Goal: Information Seeking & Learning: Understand process/instructions

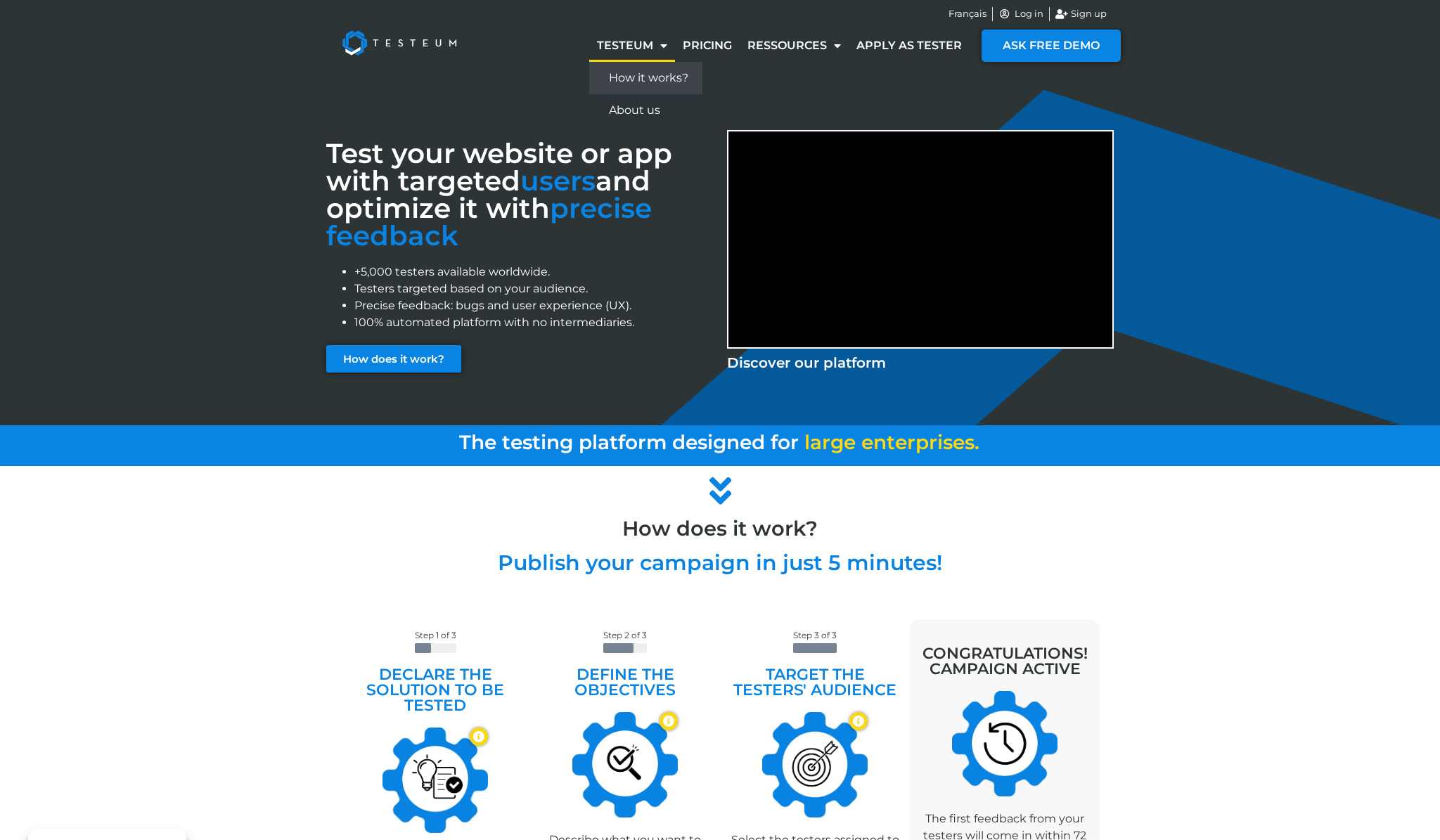
click at [669, 82] on link "How it works?" at bounding box center [646, 78] width 114 height 33
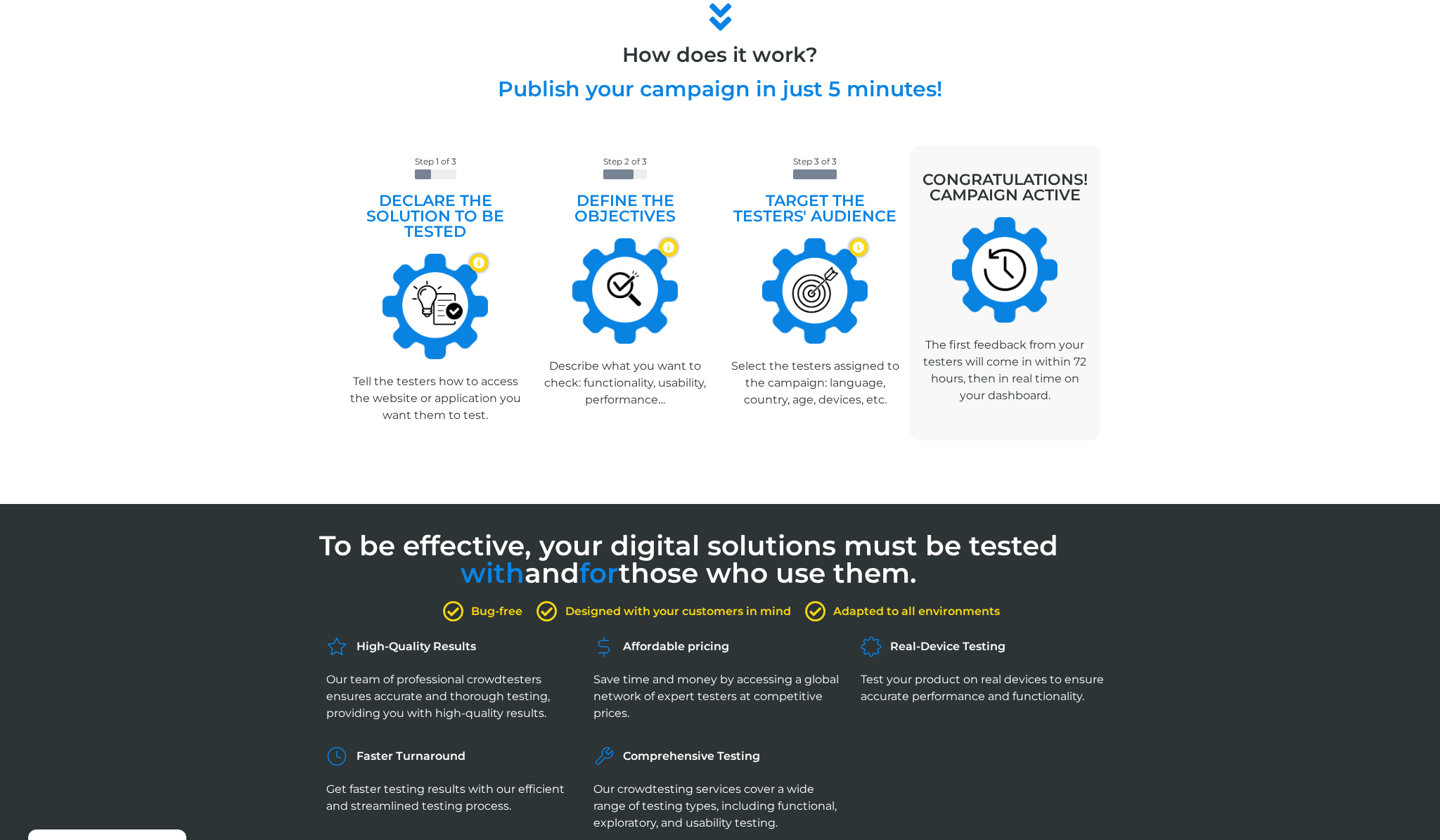
scroll to position [479, 0]
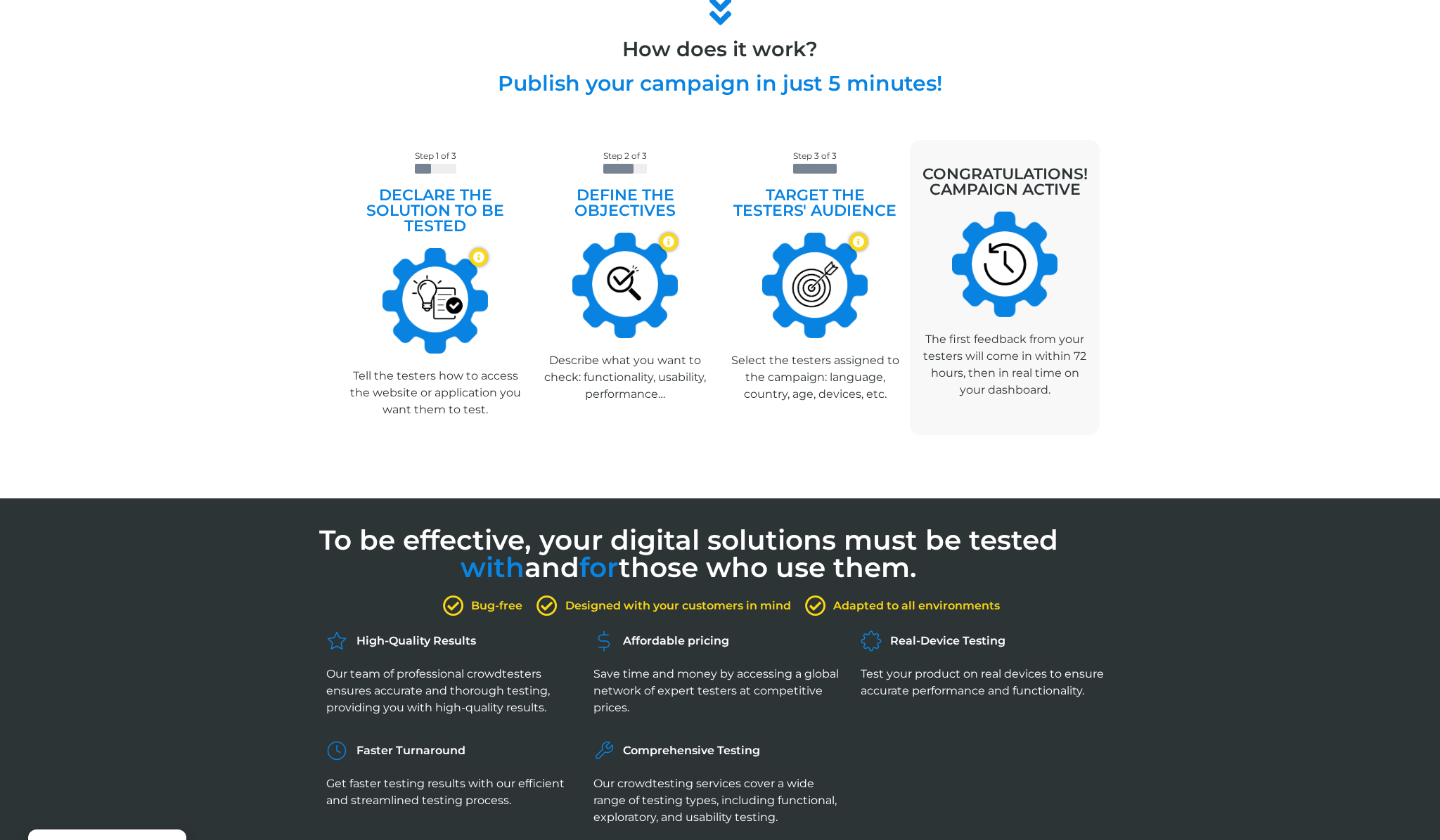
click at [644, 201] on h2 "Define the objectives" at bounding box center [625, 203] width 176 height 31
click at [631, 196] on h2 "Define the objectives" at bounding box center [625, 203] width 176 height 31
click at [647, 196] on h2 "Define the objectives" at bounding box center [625, 203] width 176 height 31
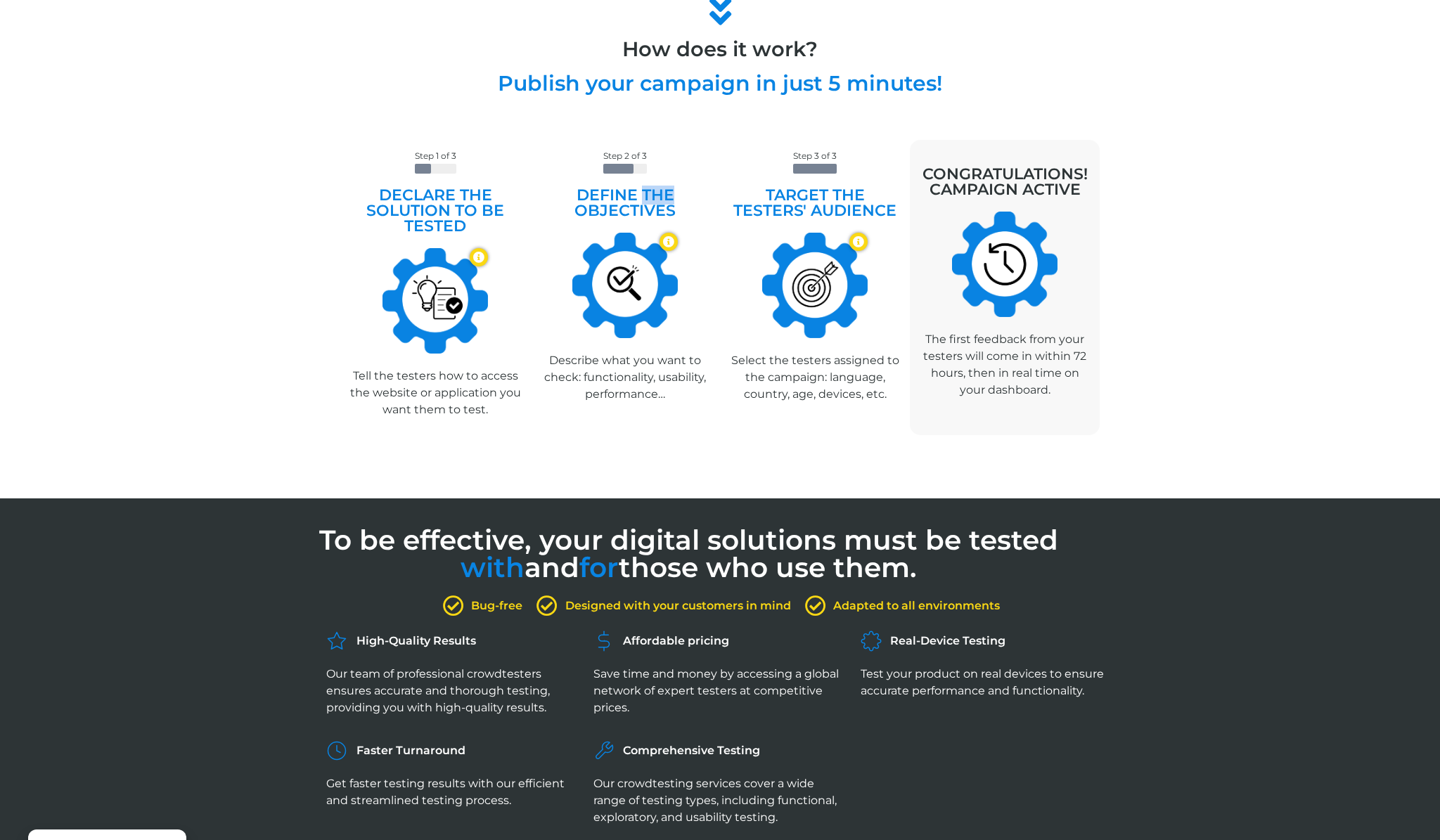
click at [647, 196] on h2 "Define the objectives" at bounding box center [625, 203] width 176 height 31
click at [638, 207] on h2 "Define the objectives" at bounding box center [625, 203] width 176 height 31
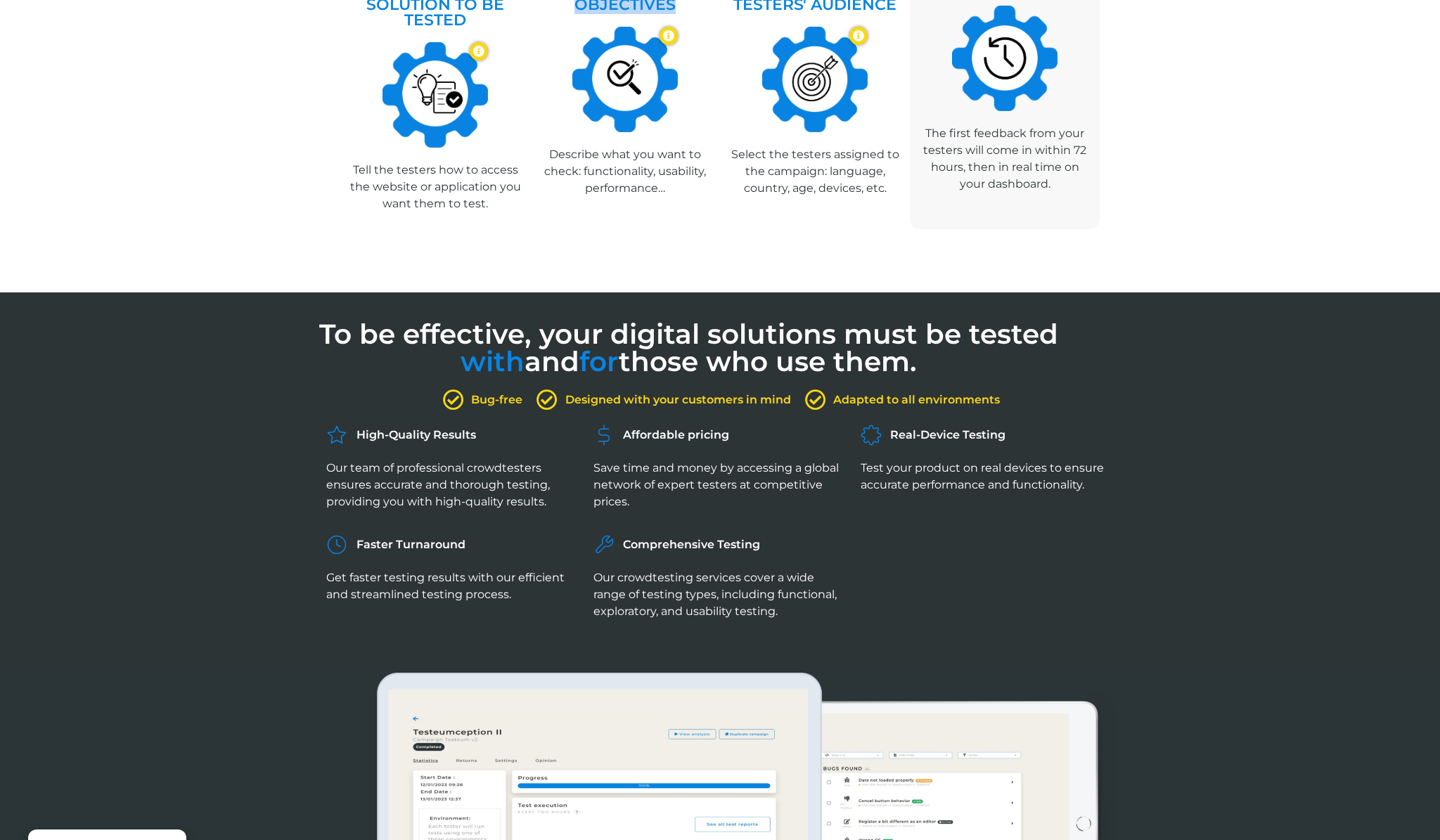
scroll to position [711, 0]
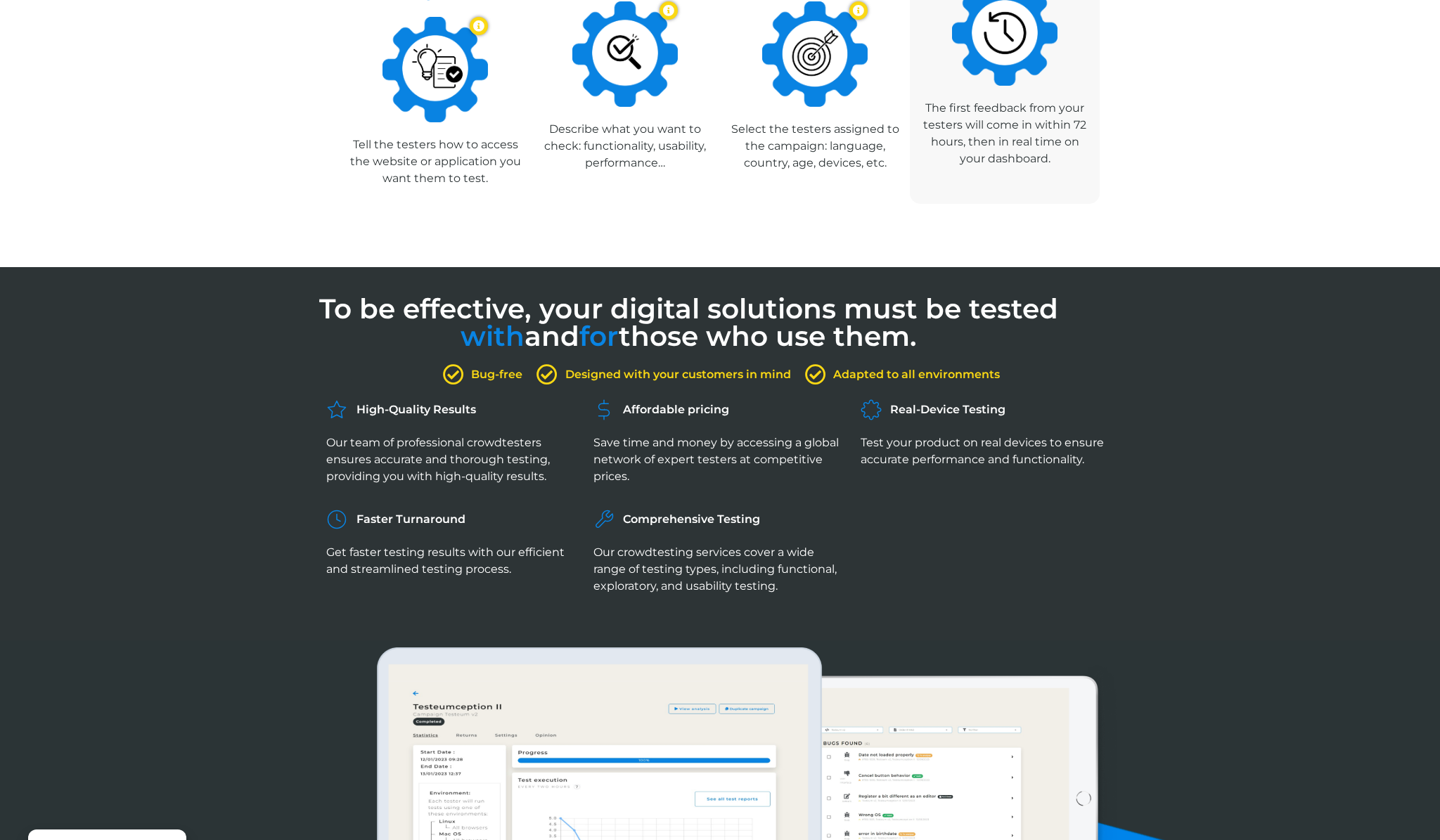
click at [584, 380] on span "Designed with your customers in mind" at bounding box center [676, 375] width 229 height 17
click at [684, 379] on span "Designed with your customers in mind" at bounding box center [676, 375] width 229 height 17
click at [773, 372] on span "Designed with your customers in mind" at bounding box center [676, 375] width 229 height 17
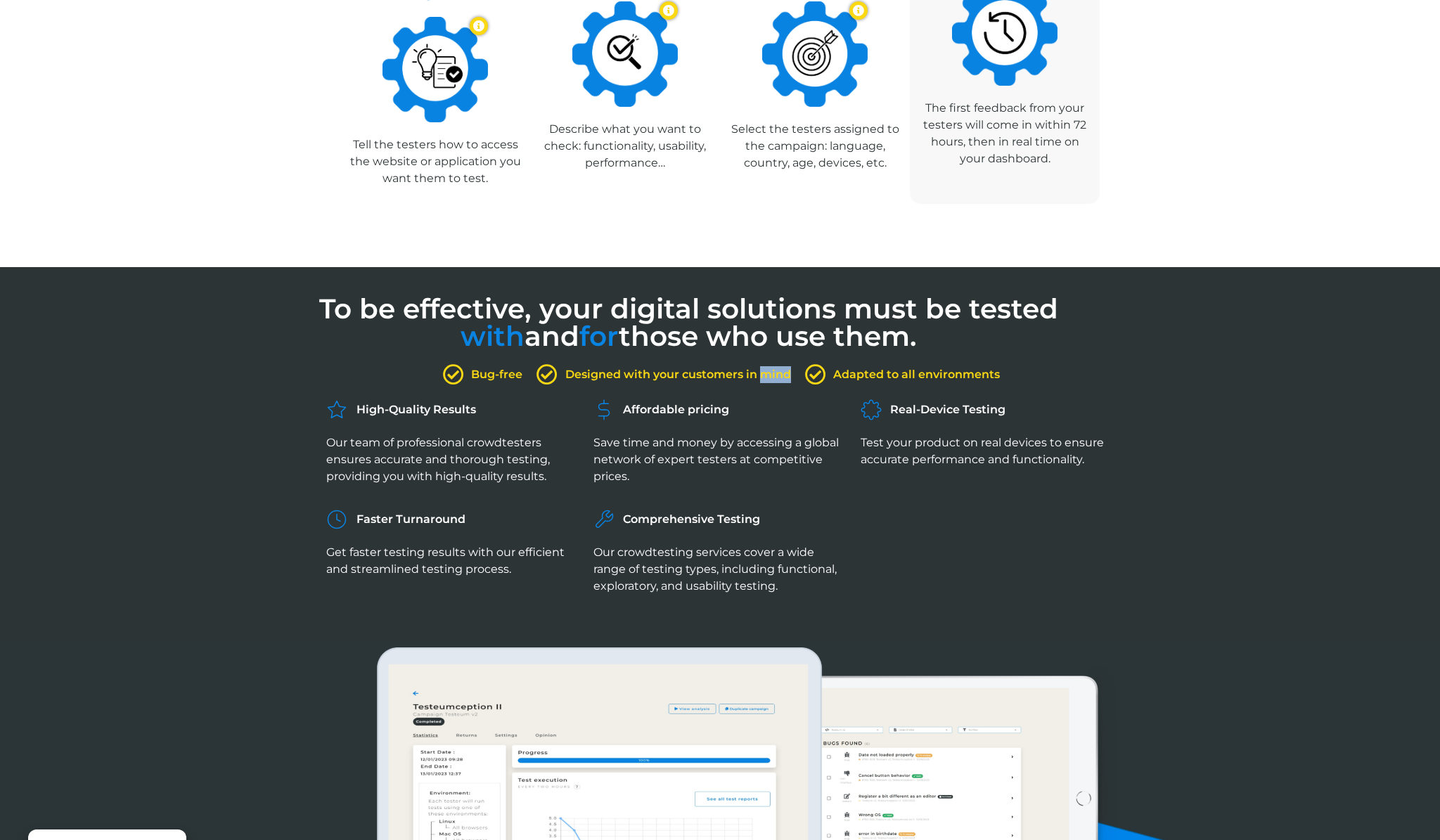
click at [773, 372] on span "Designed with your customers in mind" at bounding box center [676, 375] width 229 height 17
click at [756, 372] on span "Designed with your customers in mind" at bounding box center [676, 375] width 229 height 17
click at [756, 374] on span "Designed with your customers in mind" at bounding box center [676, 375] width 229 height 17
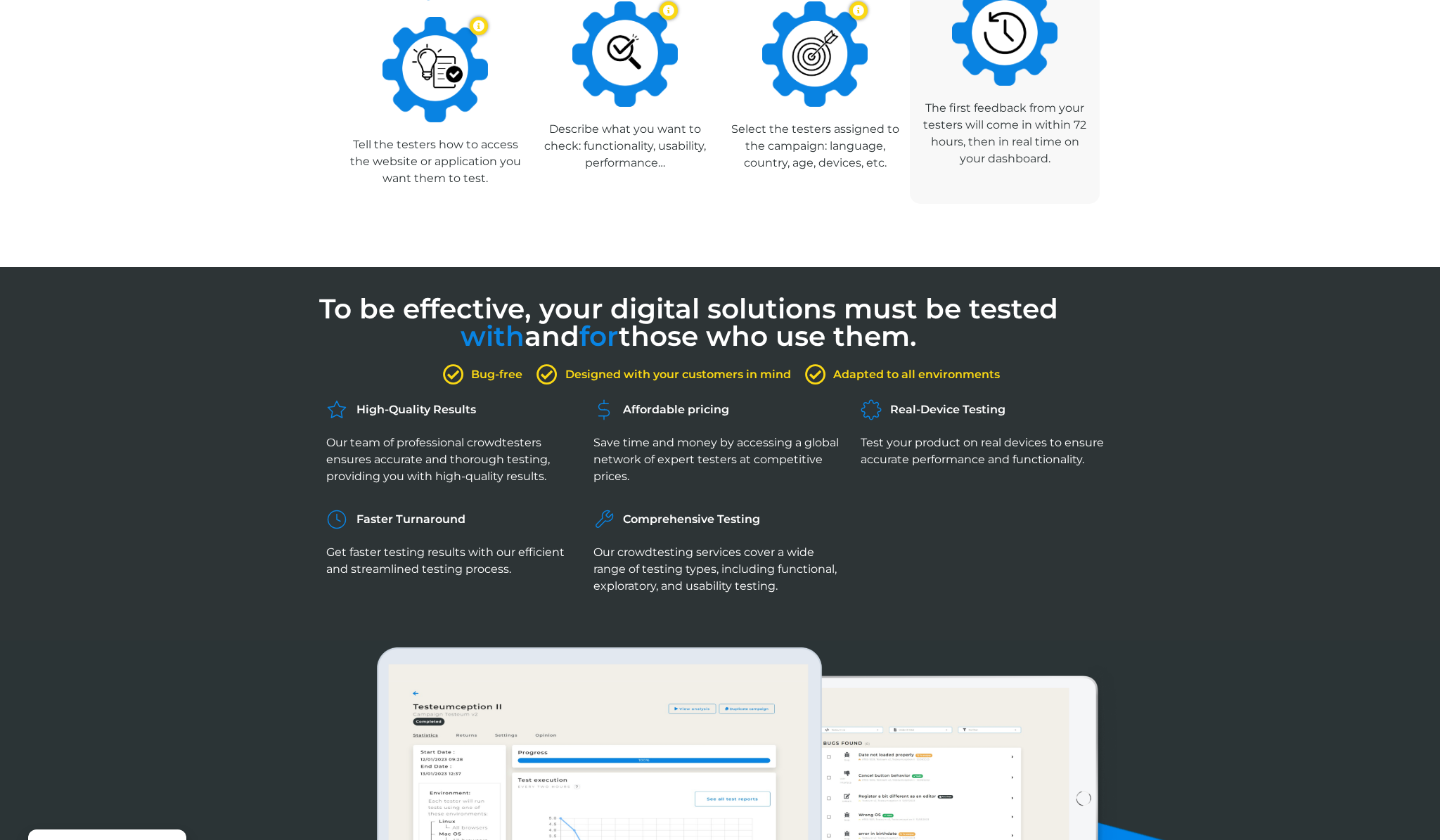
click at [752, 375] on span "Designed with your customers in mind" at bounding box center [676, 375] width 229 height 17
click at [734, 364] on li "Designed with your customers in mind" at bounding box center [662, 375] width 257 height 21
click at [734, 371] on span "Designed with your customers in mind" at bounding box center [676, 375] width 229 height 17
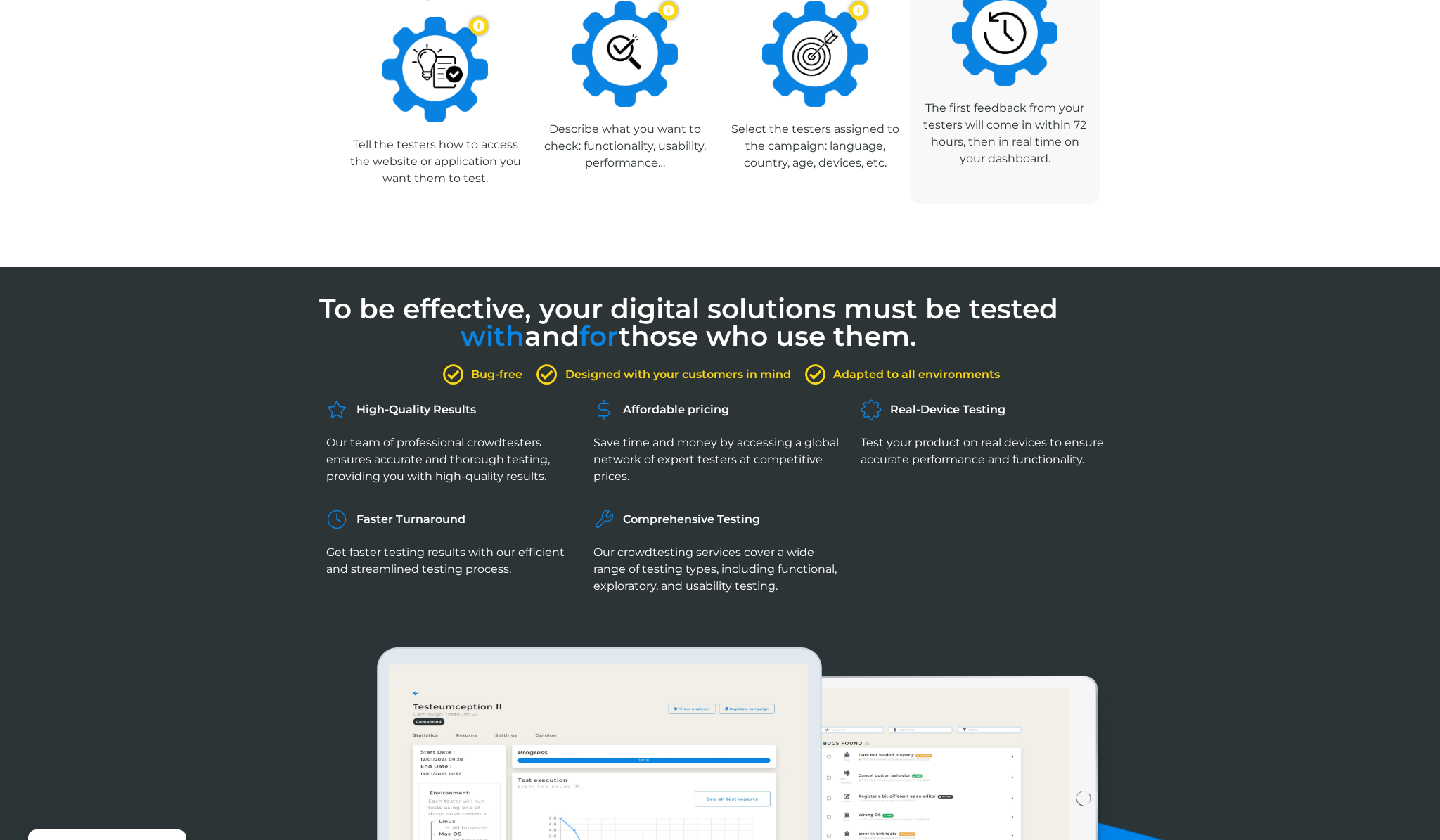
click at [665, 366] on span "Designed with your customers in mind" at bounding box center [676, 375] width 229 height 17
click at [636, 366] on span "Designed with your customers in mind" at bounding box center [676, 375] width 229 height 17
click at [605, 369] on span "Designed with your customers in mind" at bounding box center [676, 375] width 229 height 17
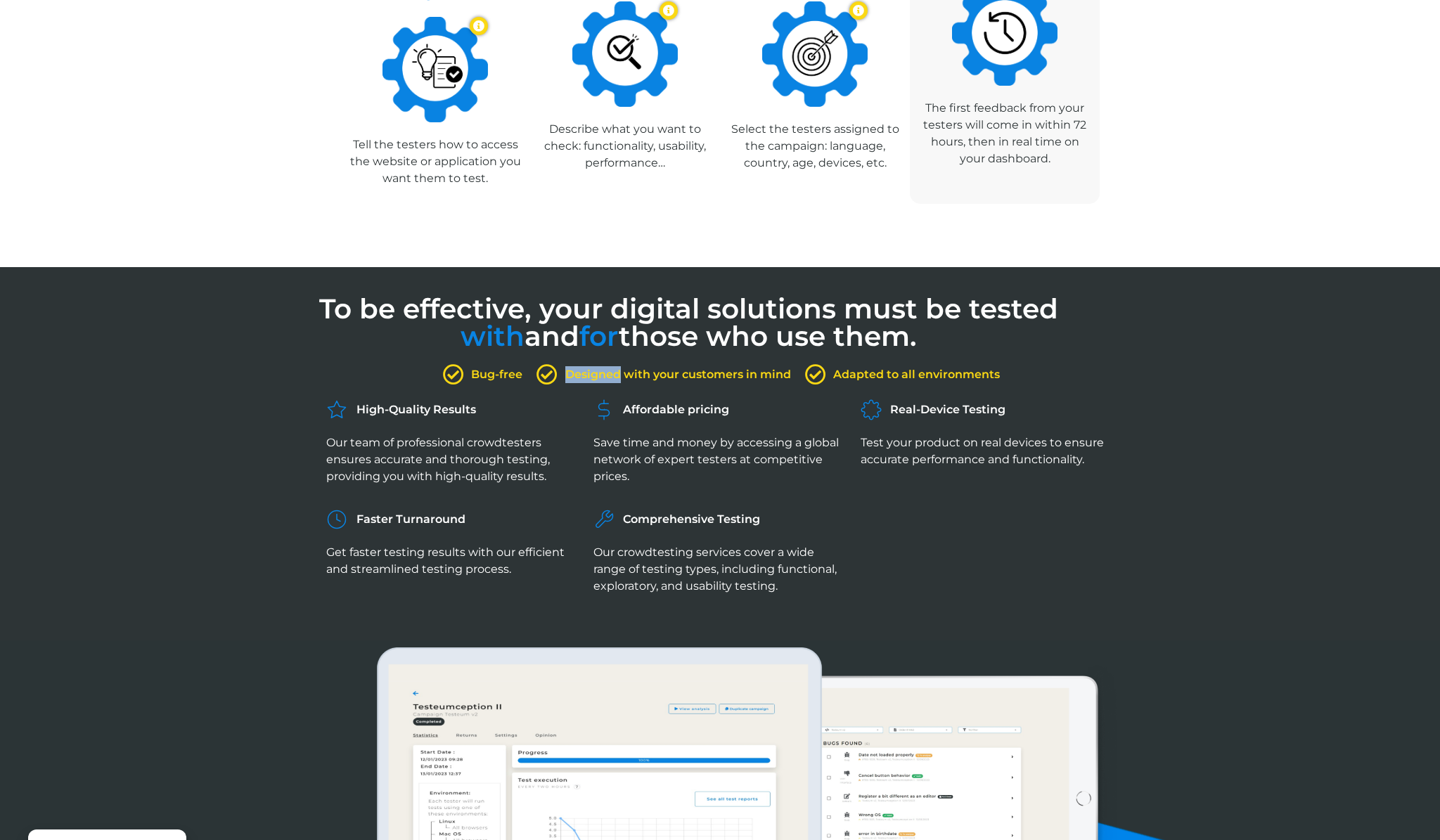
click at [605, 369] on span "Designed with your customers in mind" at bounding box center [676, 375] width 229 height 17
click at [746, 387] on div "Bug-free Designed with your customers in mind Adapted to all environments" at bounding box center [720, 385] width 802 height 14
